Goal: Communication & Community: Ask a question

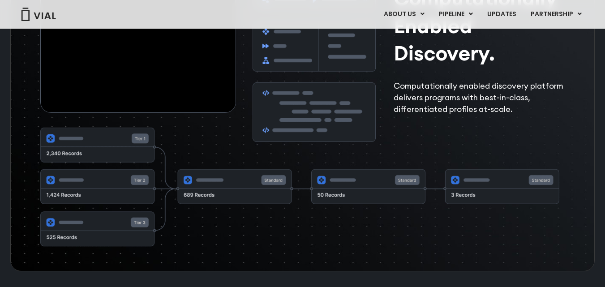
scroll to position [1513, 0]
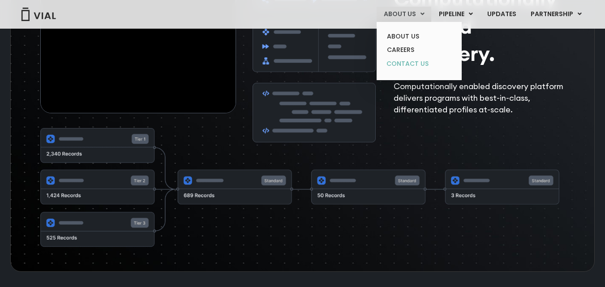
click at [410, 62] on link "CONTACT US" at bounding box center [419, 64] width 78 height 14
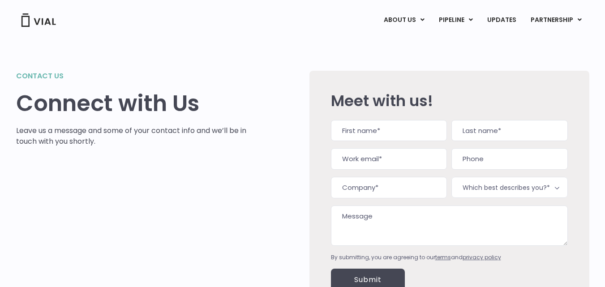
click at [401, 129] on input "First" at bounding box center [389, 130] width 116 height 21
type input "Srilakshmi"
type input "pechetti"
type input "srilakshmi.pechetti@inductivequotient.com"
type input "09154198743"
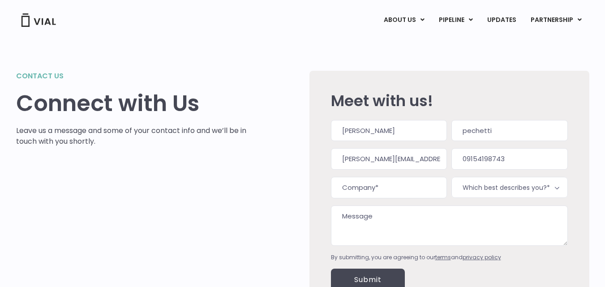
type input "Inductive Quotient"
type input "(091) 541-9874"
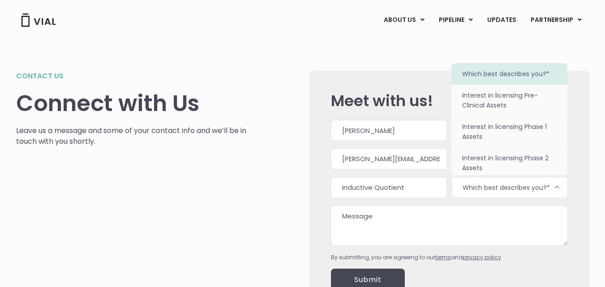
click at [556, 187] on b at bounding box center [557, 187] width 11 height 11
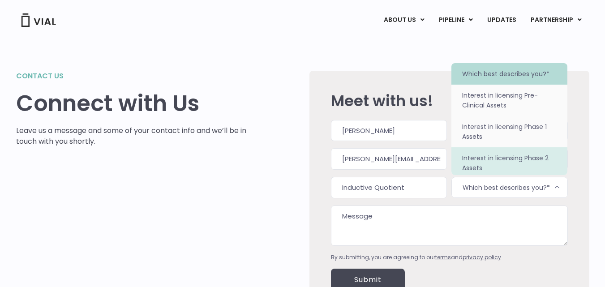
select select "Interest in licensing Phase 2 Assets"
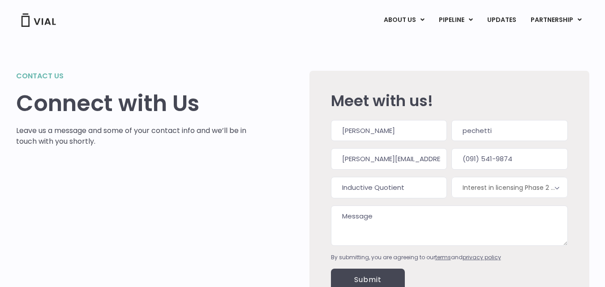
click at [368, 227] on textarea "Message" at bounding box center [449, 225] width 237 height 40
click at [338, 217] on textarea "please reach us" at bounding box center [449, 225] width 237 height 40
click at [458, 217] on textarea "Hi Inductive Quotient is CLinical resaerch please reach us" at bounding box center [449, 225] width 237 height 40
click at [428, 216] on textarea "Hi Inductive Quotient is CLinical reseaerch please reach us" at bounding box center [449, 225] width 237 height 40
click at [469, 219] on textarea "Hi Inductive Quotient is Clinical reseaerch please reach us" at bounding box center [449, 225] width 237 height 40
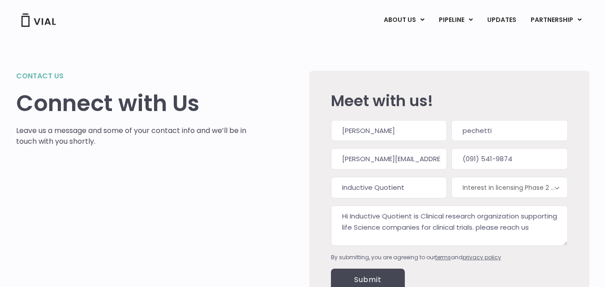
click at [532, 230] on textarea "Hi Inductive Quotient is Clinical research organization supporting life Science…" at bounding box center [449, 225] width 237 height 40
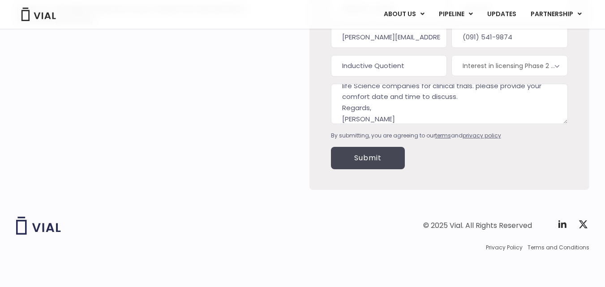
scroll to position [122, 0]
type textarea "Hi Inductive Quotient is Clinical research organization supporting life Science…"
click at [369, 157] on input "Submit" at bounding box center [368, 157] width 74 height 22
